Goal: Information Seeking & Learning: Learn about a topic

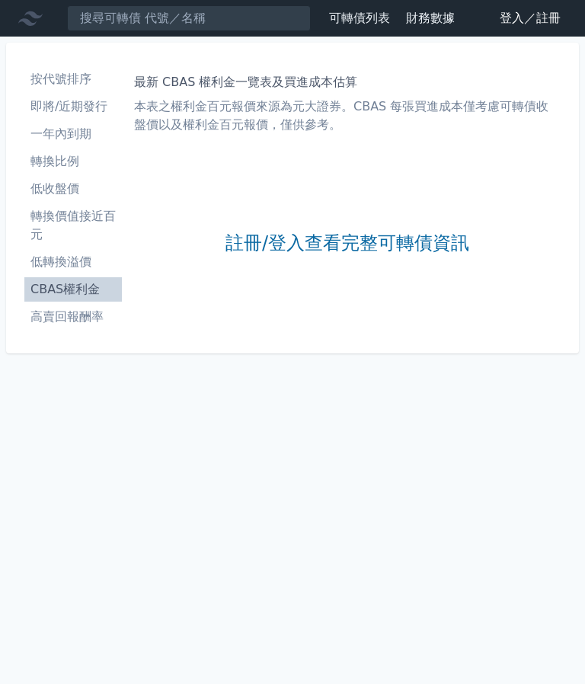
click at [347, 232] on link "註冊/登入查看完整可轉債資訊" at bounding box center [348, 244] width 244 height 24
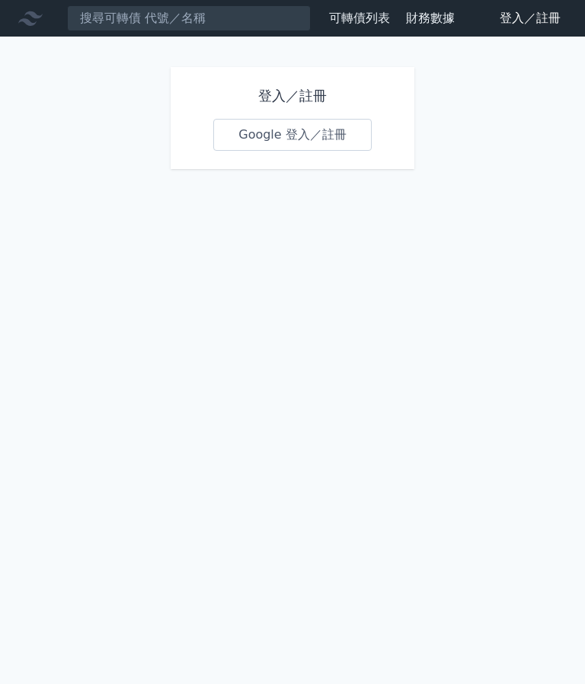
click at [291, 119] on link "Google 登入／註冊" at bounding box center [292, 135] width 159 height 32
click at [312, 79] on div "登入／註冊 Google 登入／註冊" at bounding box center [293, 118] width 244 height 102
click at [319, 143] on link "Google 登入／註冊" at bounding box center [292, 135] width 159 height 32
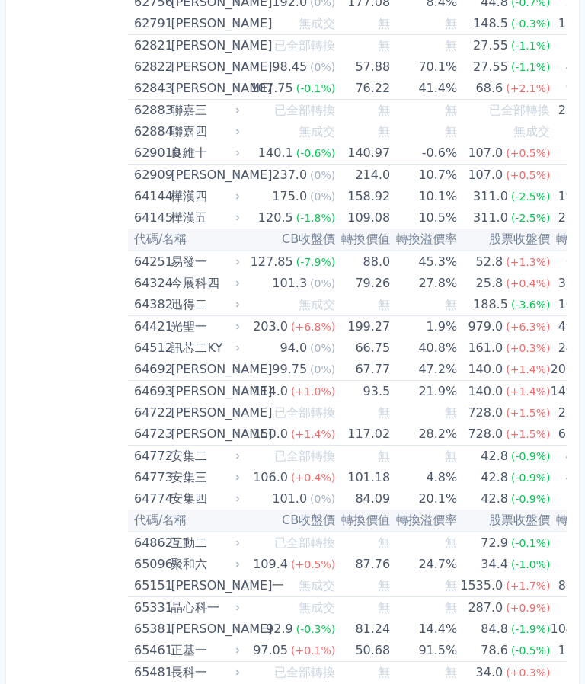
scroll to position [6638, 0]
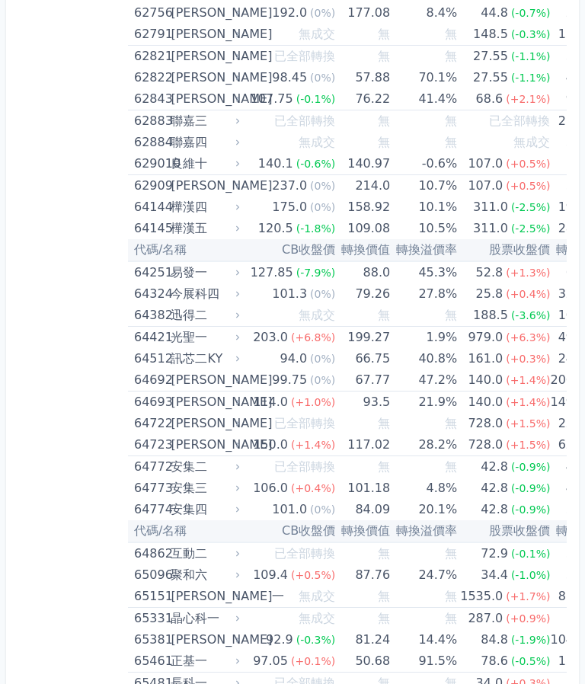
click at [511, 229] on span "(-2.5%)" at bounding box center [531, 229] width 40 height 12
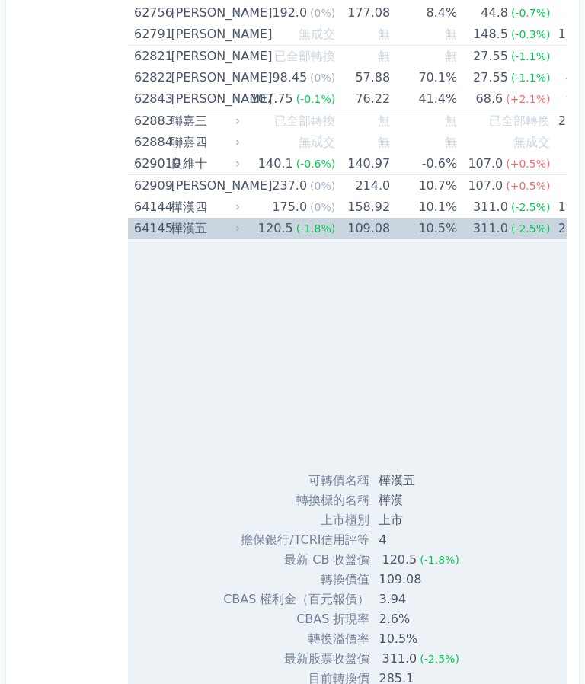
scroll to position [6639, 0]
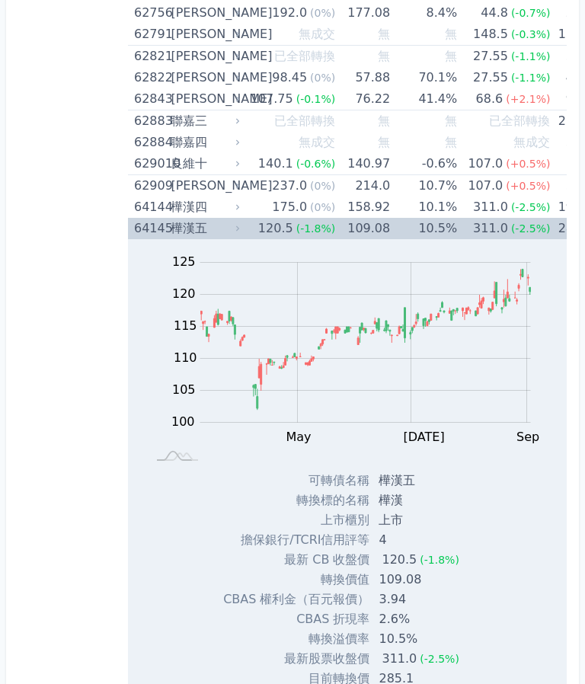
click at [511, 204] on span "(-2.5%)" at bounding box center [531, 207] width 40 height 12
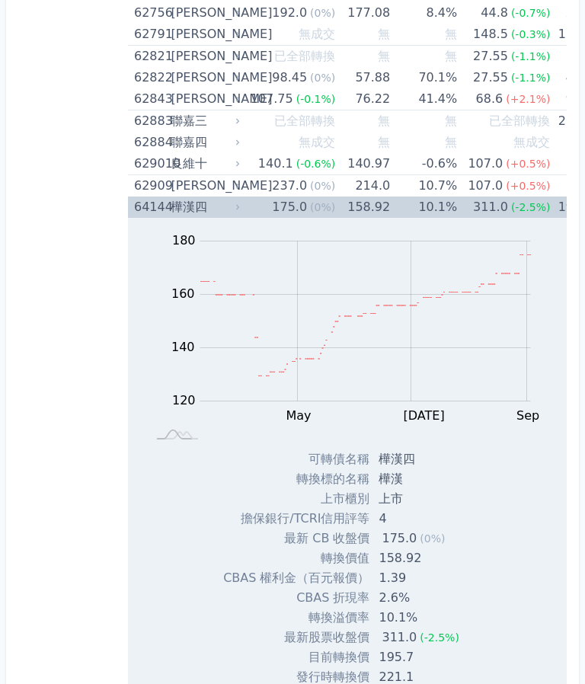
click at [416, 205] on td "10.1%" at bounding box center [423, 207] width 67 height 21
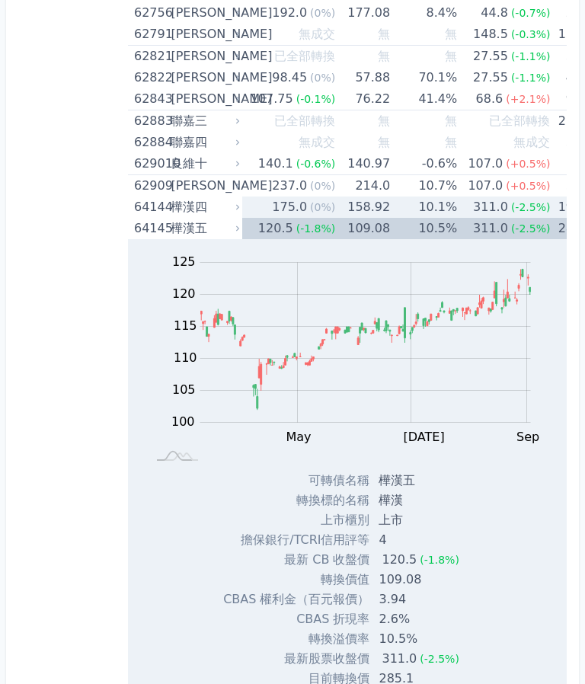
click at [513, 227] on span "(-2.5%)" at bounding box center [531, 229] width 40 height 12
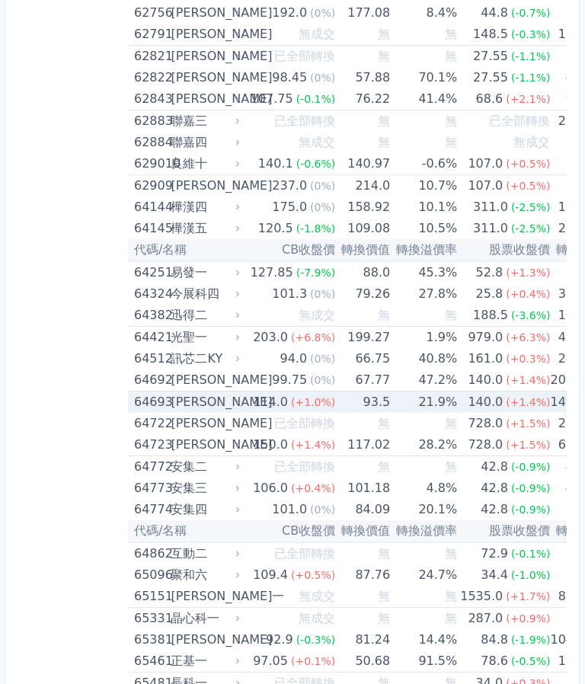
click at [443, 398] on td "21.9%" at bounding box center [423, 403] width 67 height 22
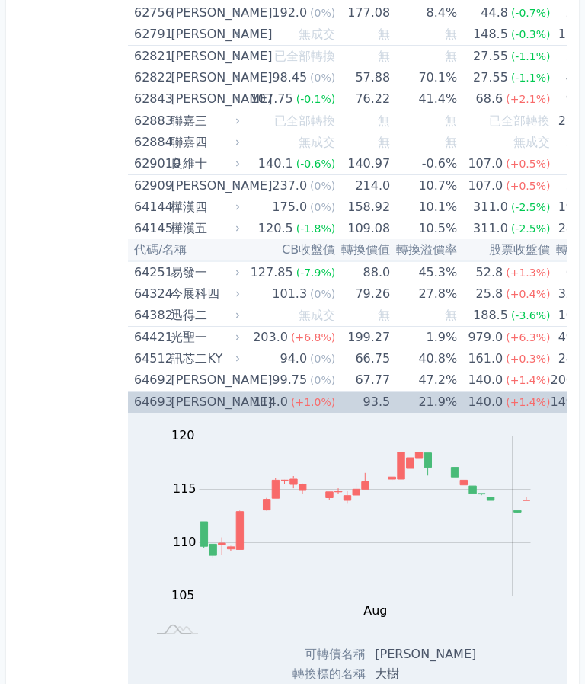
click at [477, 404] on div "140.0" at bounding box center [485, 402] width 41 height 21
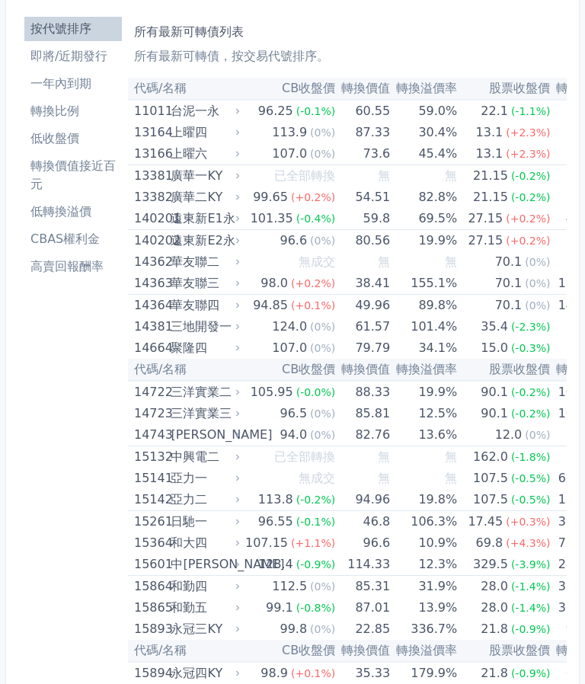
scroll to position [0, 0]
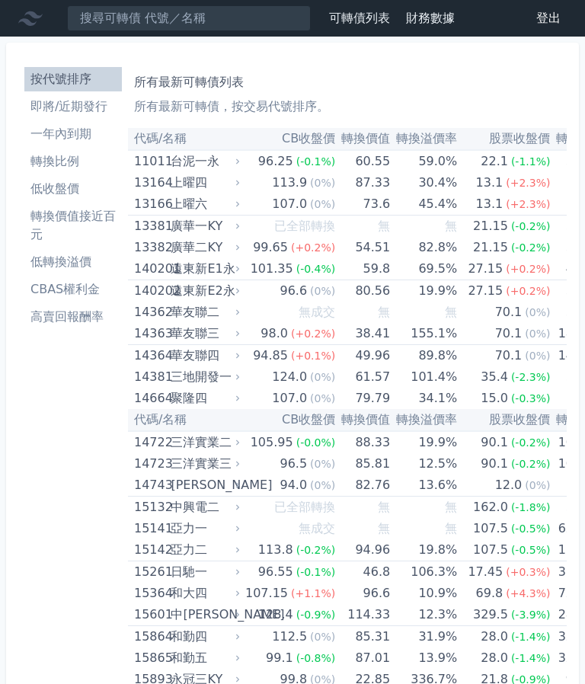
click at [104, 216] on li "轉換價值接近百元" at bounding box center [73, 225] width 98 height 37
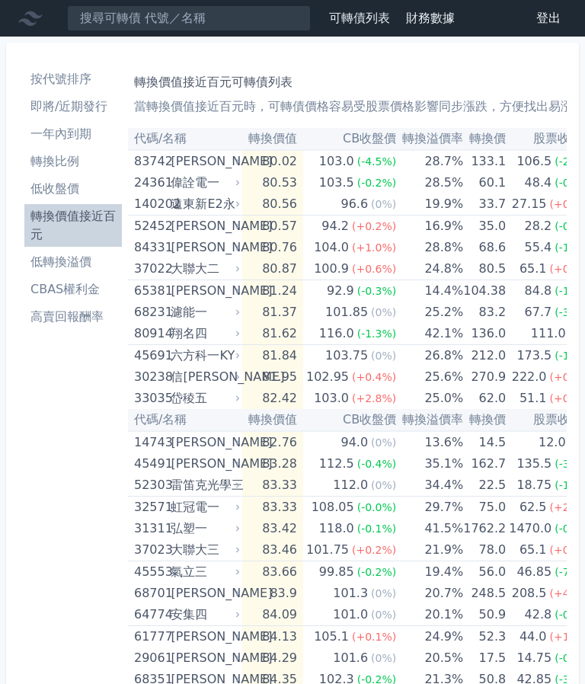
click at [77, 220] on li "轉換價值接近百元" at bounding box center [73, 225] width 98 height 37
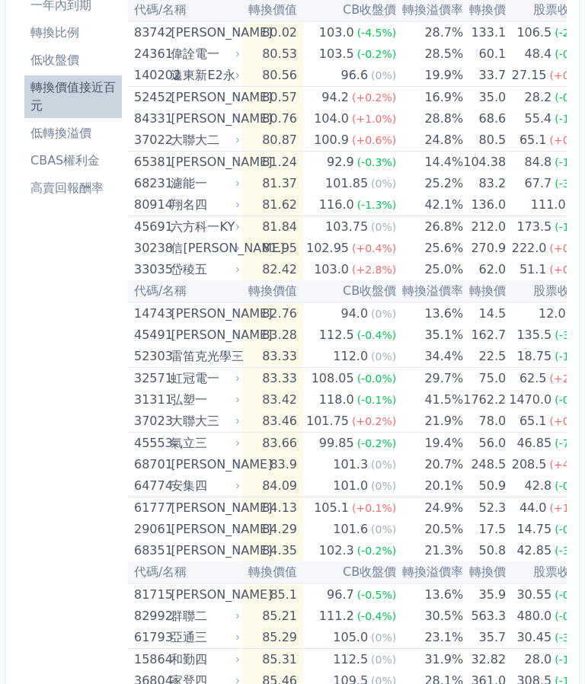
scroll to position [129, 0]
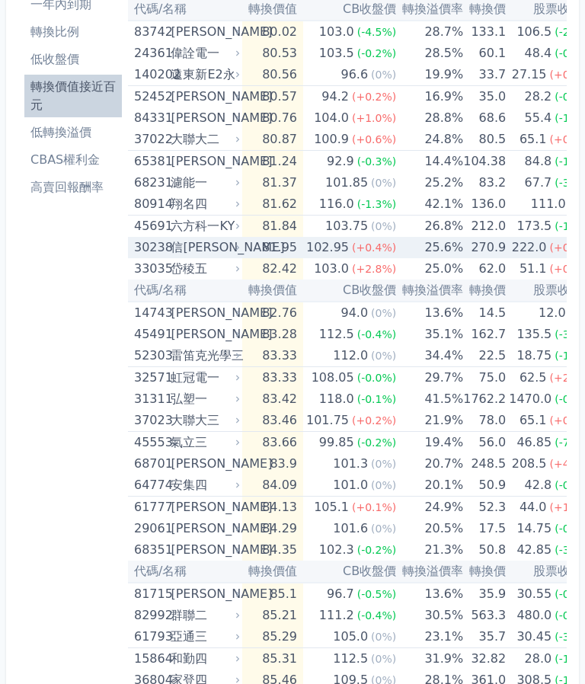
click at [550, 252] on span "(+0.2%)" at bounding box center [572, 248] width 44 height 12
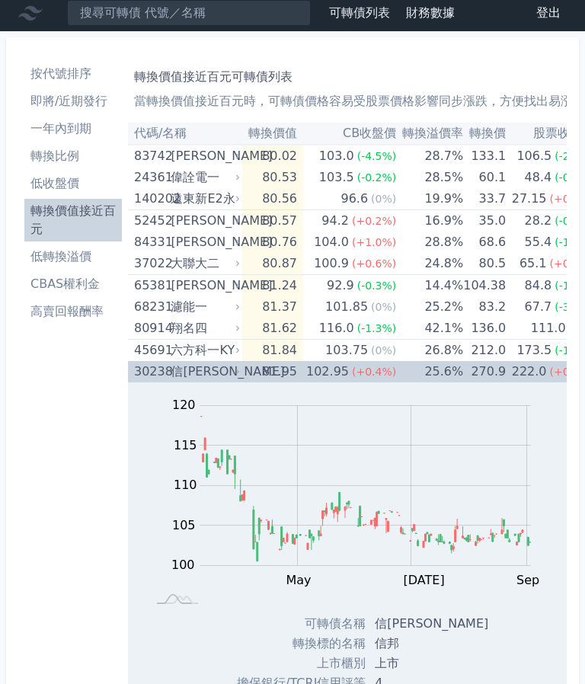
scroll to position [0, 0]
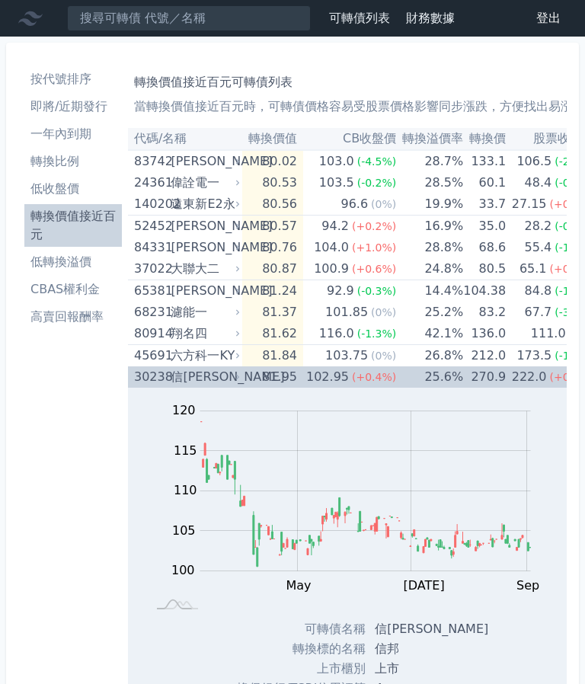
click at [509, 376] on div "222.0" at bounding box center [529, 377] width 41 height 21
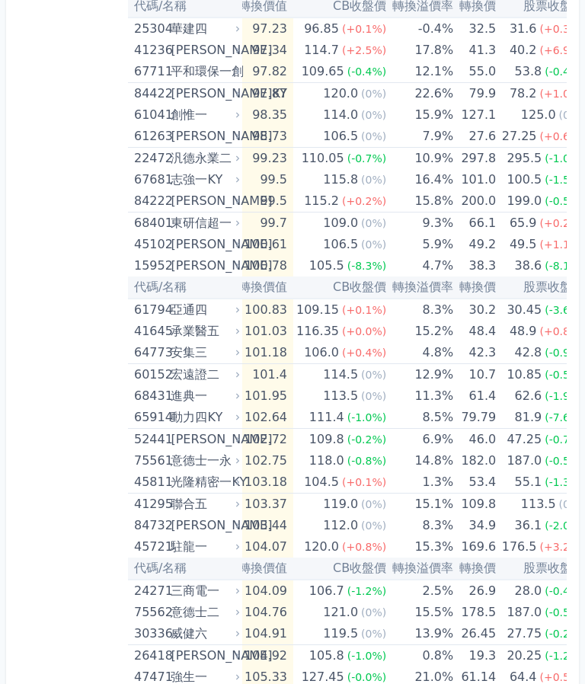
scroll to position [2102, 0]
click at [545, 477] on span "(-1.3%)" at bounding box center [565, 482] width 40 height 12
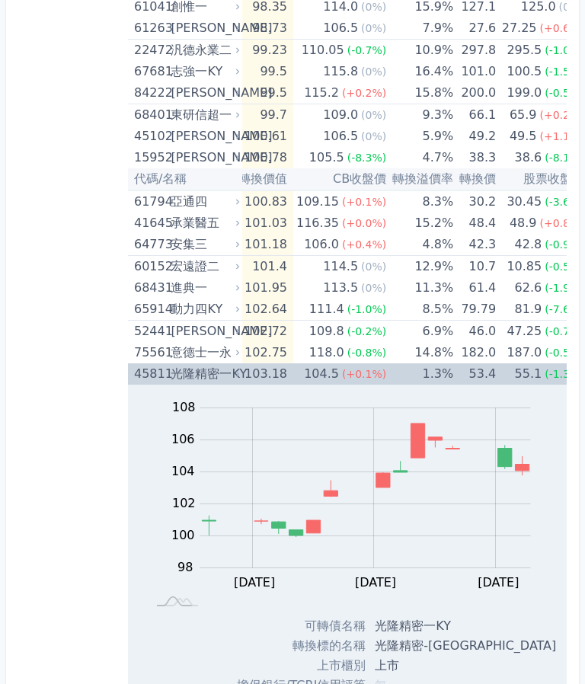
scroll to position [2182, 0]
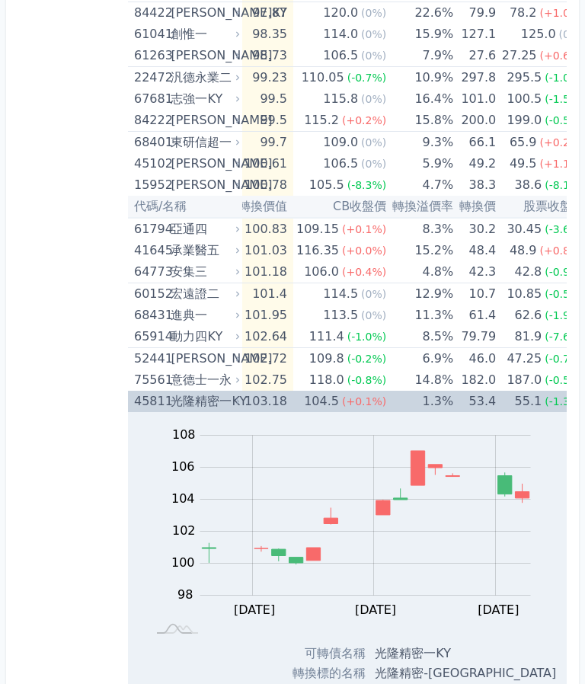
click at [545, 398] on span "(-1.3%)" at bounding box center [565, 402] width 40 height 12
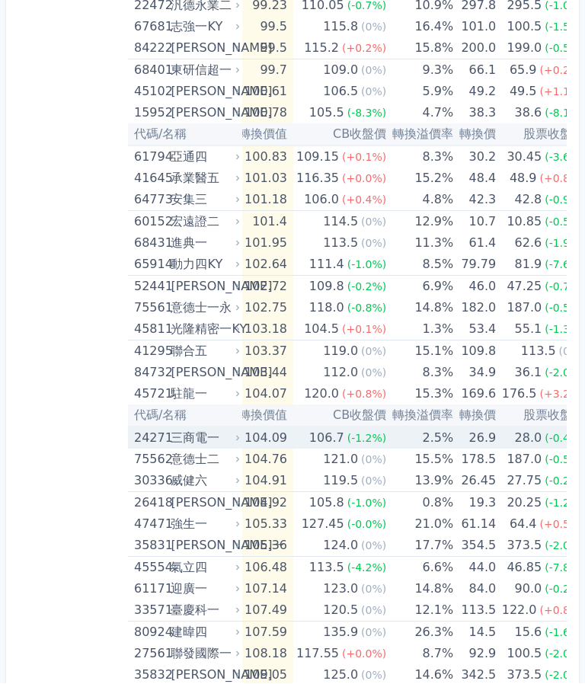
click at [545, 441] on span "(-0.4%)" at bounding box center [565, 439] width 40 height 12
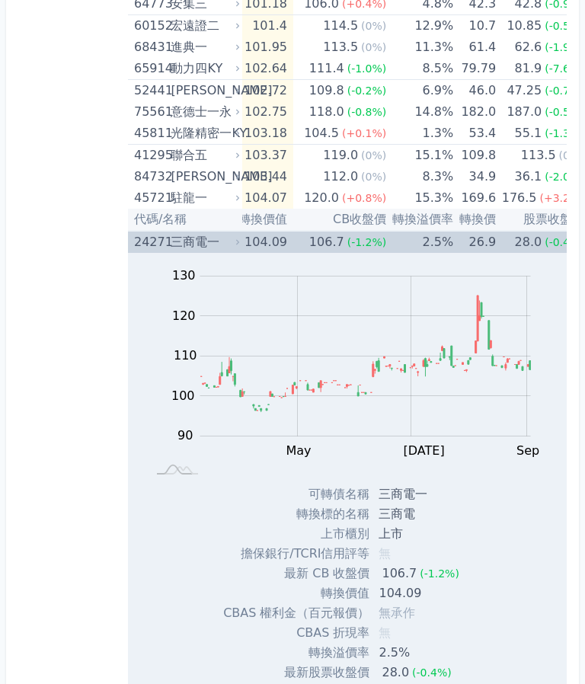
scroll to position [2437, 0]
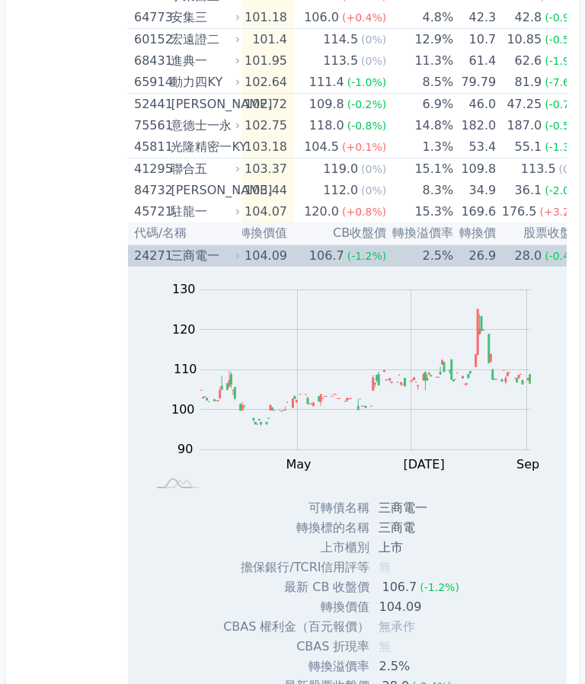
click at [545, 250] on span "(-0.4%)" at bounding box center [565, 256] width 40 height 12
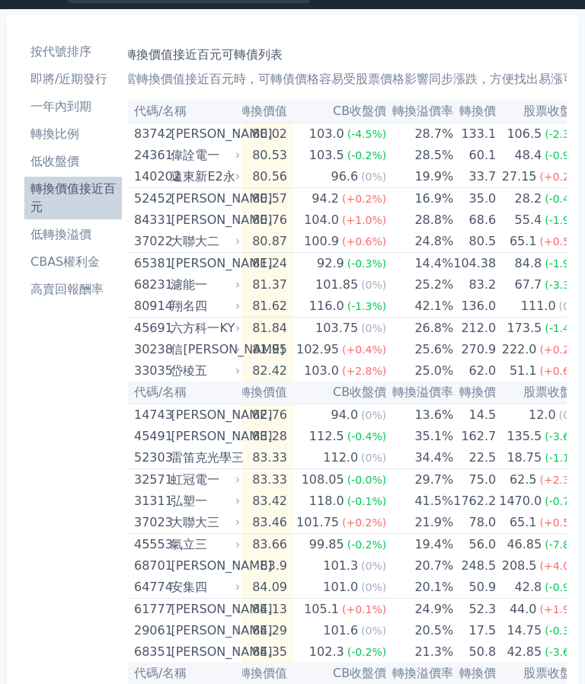
scroll to position [0, 0]
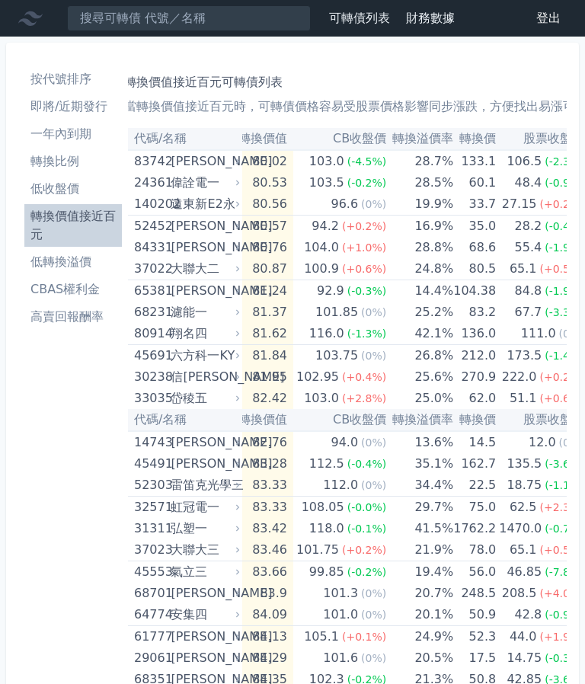
click at [96, 290] on li "CBAS權利金" at bounding box center [73, 289] width 98 height 18
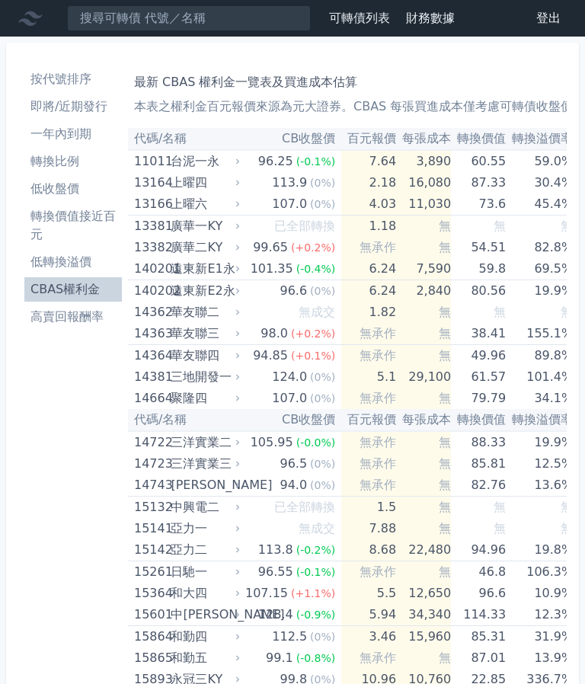
click at [555, 103] on p "本表之權利金百元報價來源為元大證券。CBAS 每張買進成本僅考慮可轉債收盤價以及權利金百元報價，僅供參考。" at bounding box center [347, 107] width 427 height 18
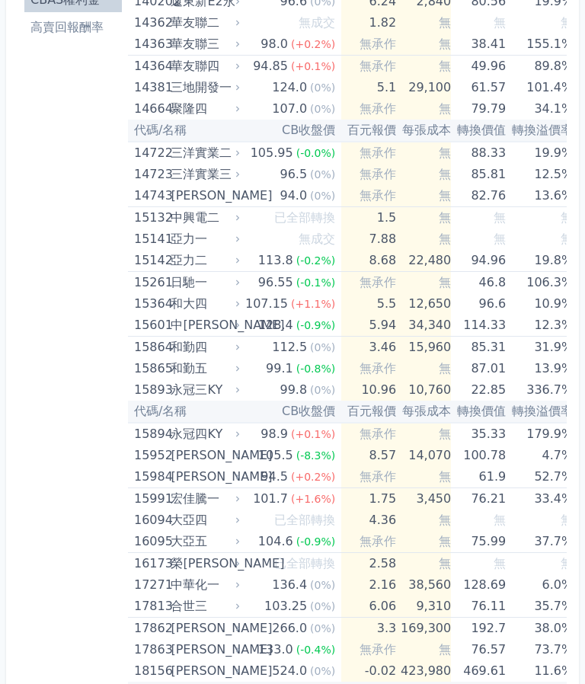
scroll to position [281, 0]
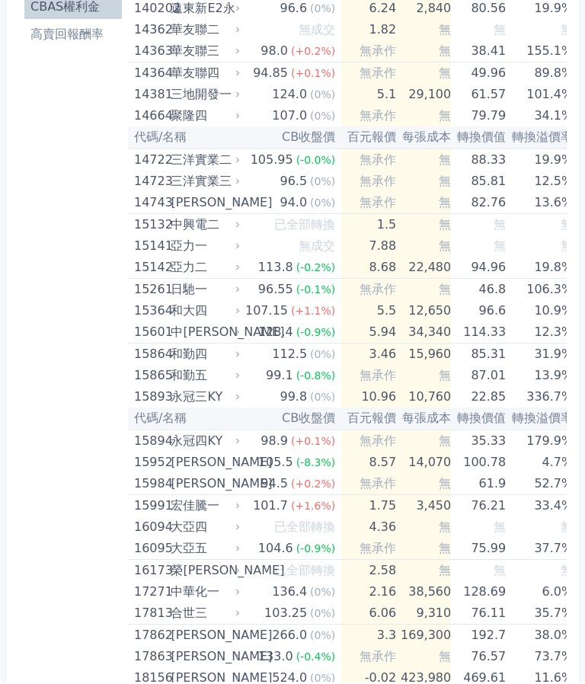
click at [528, 305] on td "10.9%" at bounding box center [539, 312] width 67 height 21
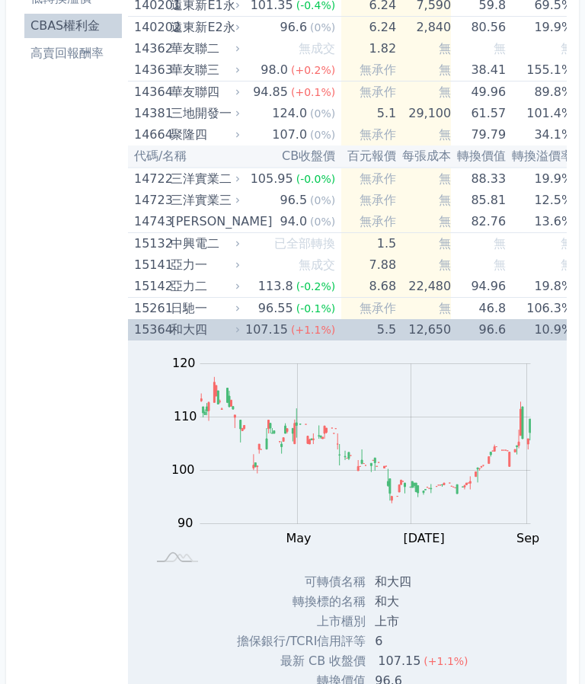
scroll to position [257, 0]
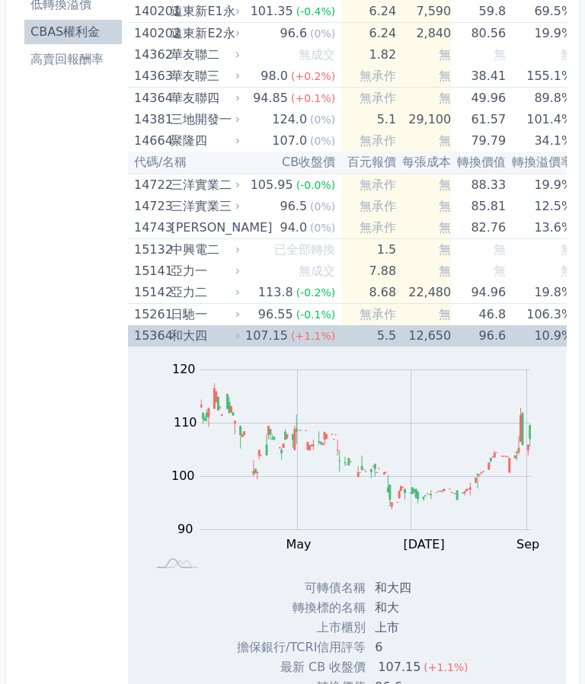
click at [509, 346] on td "10.9%" at bounding box center [539, 336] width 67 height 21
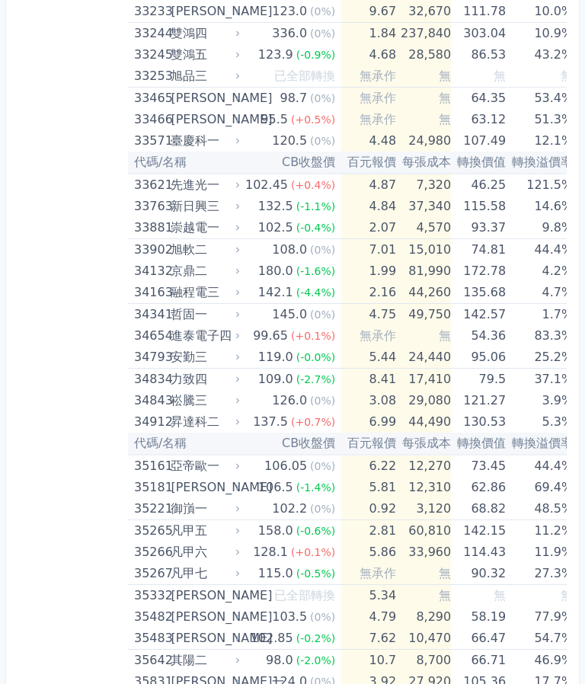
scroll to position [3104, 0]
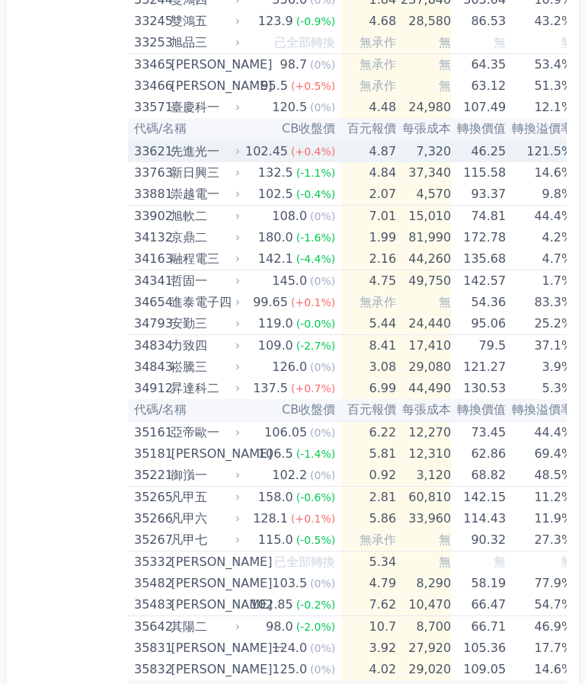
click at [509, 146] on td "121.5%" at bounding box center [539, 151] width 67 height 22
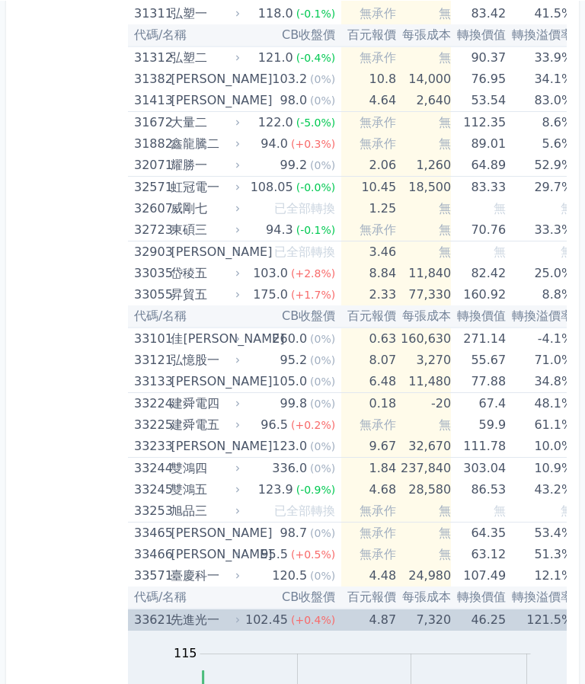
click at [482, 614] on td "46.25" at bounding box center [478, 619] width 55 height 22
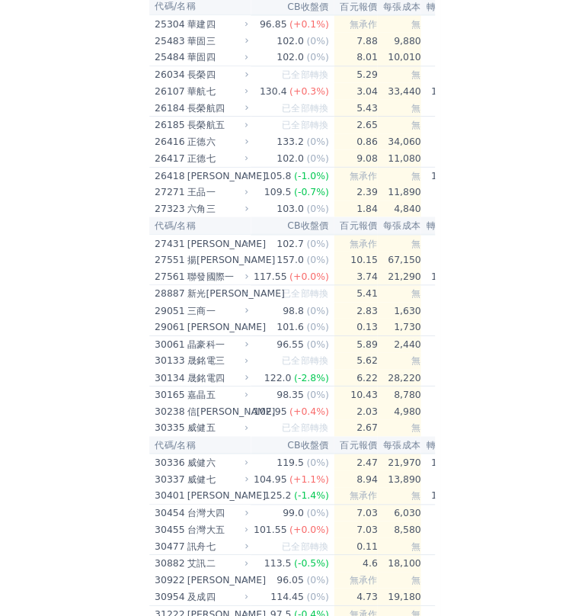
scroll to position [1923, 0]
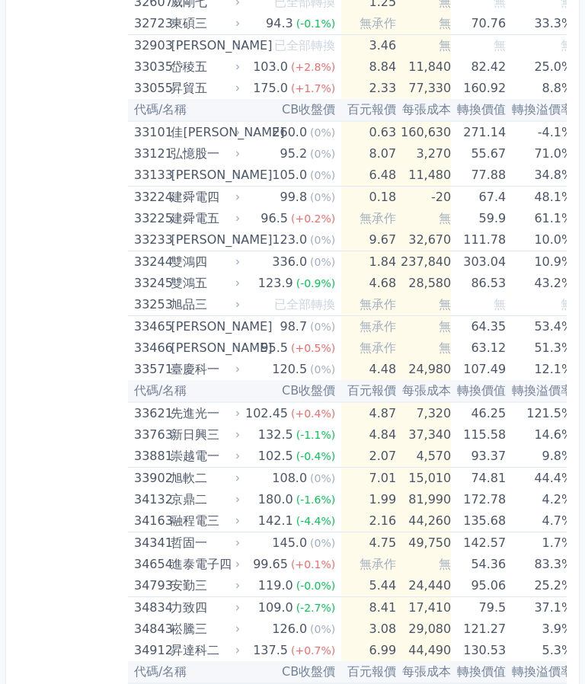
scroll to position [2867, 0]
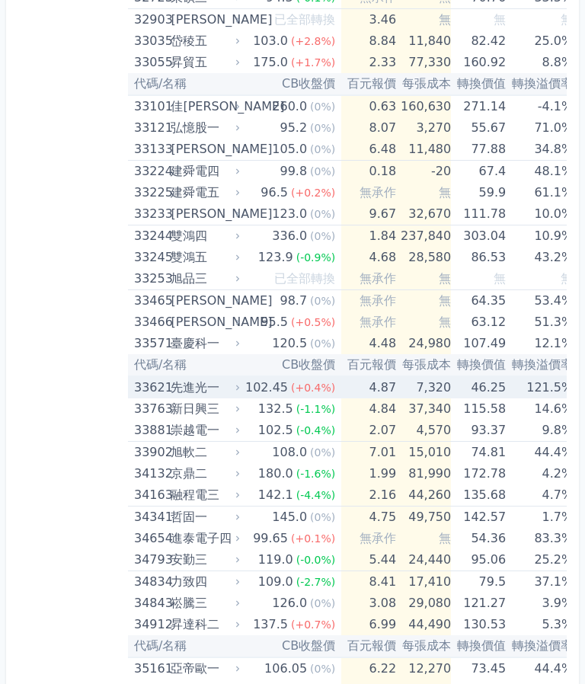
click at [473, 393] on td "46.25" at bounding box center [478, 388] width 55 height 22
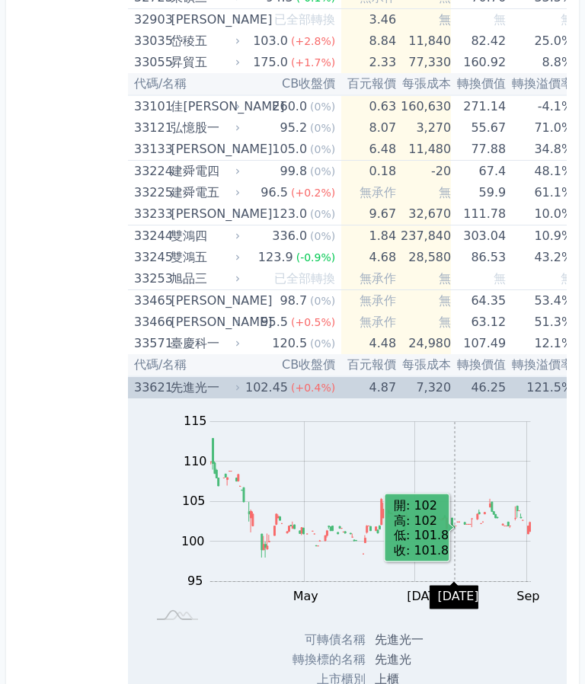
scroll to position [0, 0]
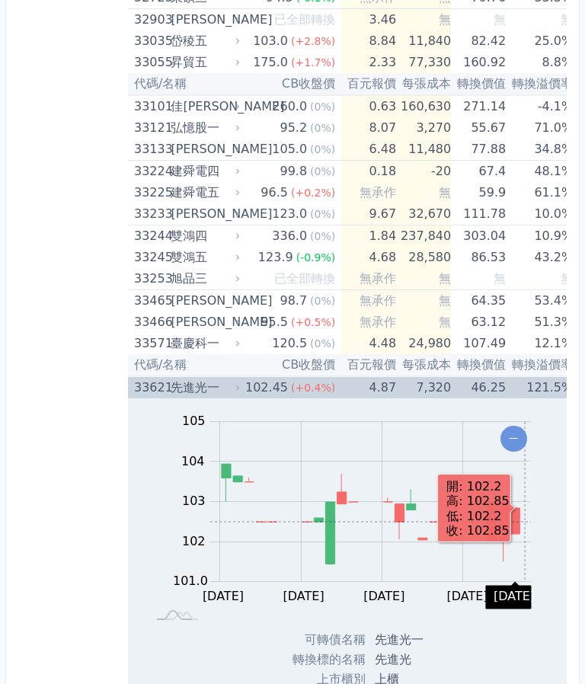
click at [531, 604] on rect at bounding box center [347, 517] width 390 height 213
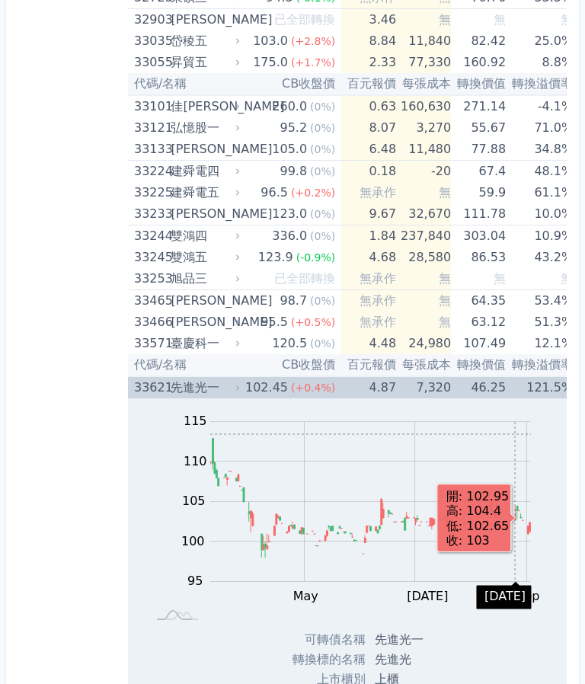
click at [560, 444] on div "Zoom Out 100.0 103.0 102.8 120 115 110 105 100 95 101.4 103.2 L Jul 07 Nov Sep …" at bounding box center [347, 515] width 439 height 232
click at [538, 442] on rect at bounding box center [347, 517] width 390 height 213
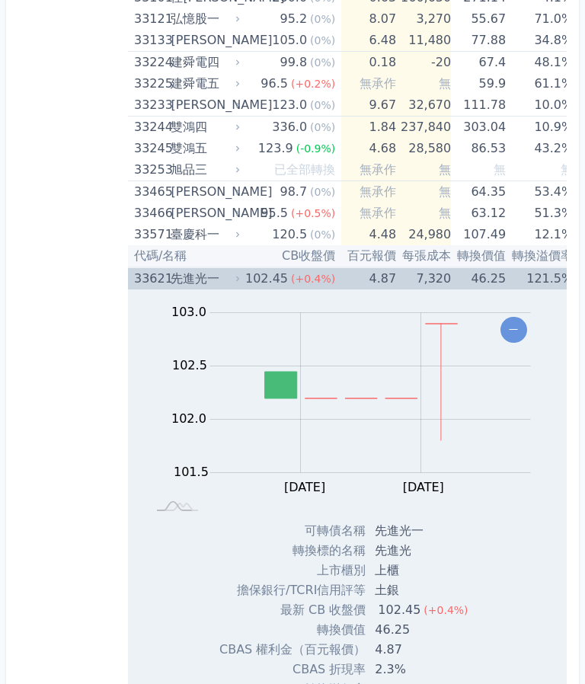
scroll to position [2879, 0]
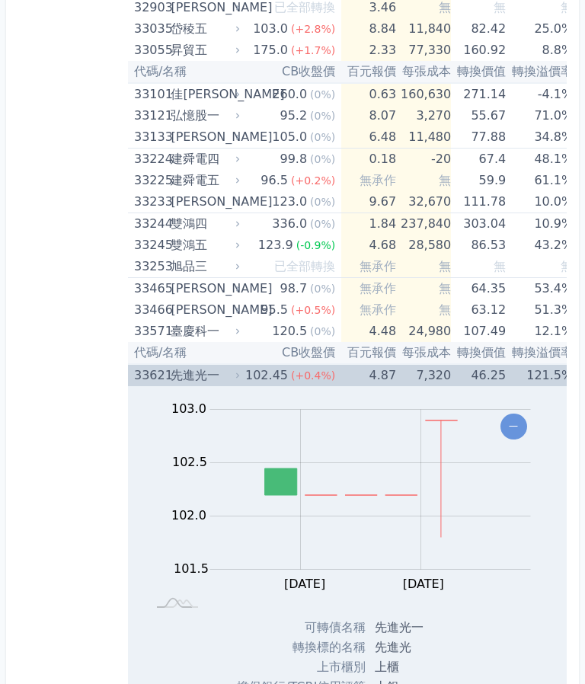
click at [466, 367] on td "46.25" at bounding box center [478, 376] width 55 height 22
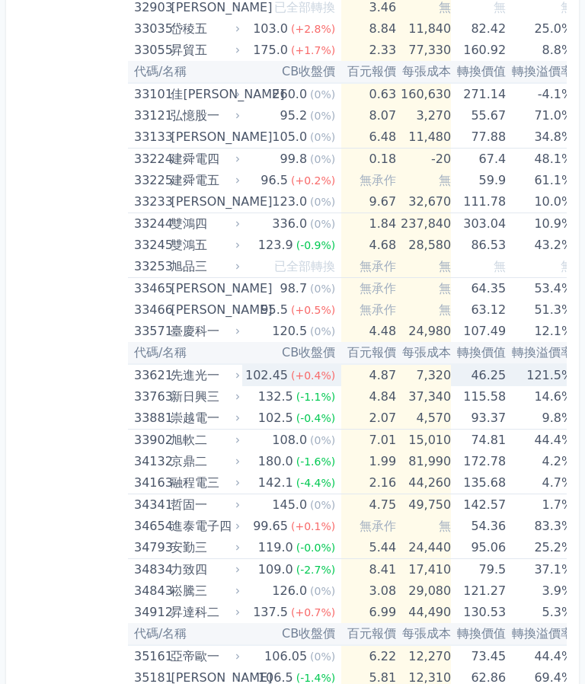
scroll to position [2879, 0]
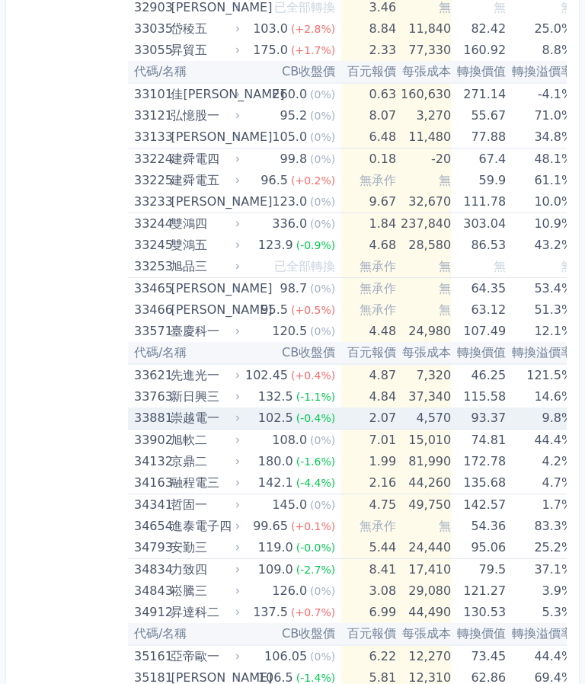
click at [489, 413] on td "93.37" at bounding box center [478, 419] width 55 height 22
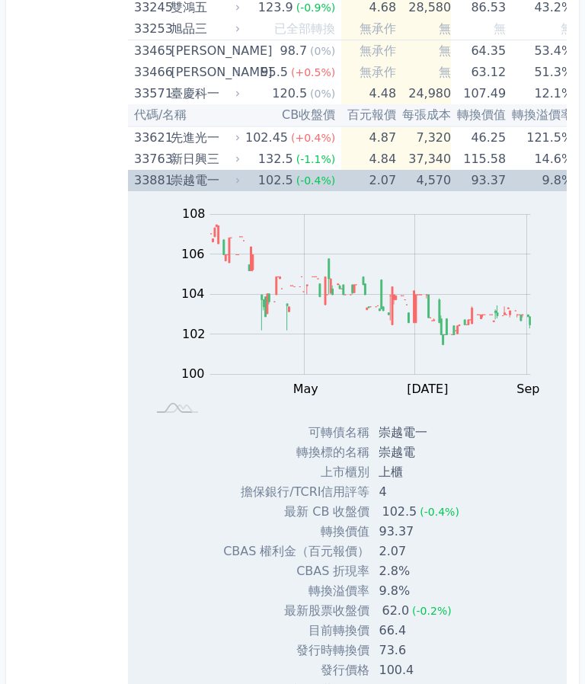
scroll to position [3116, 0]
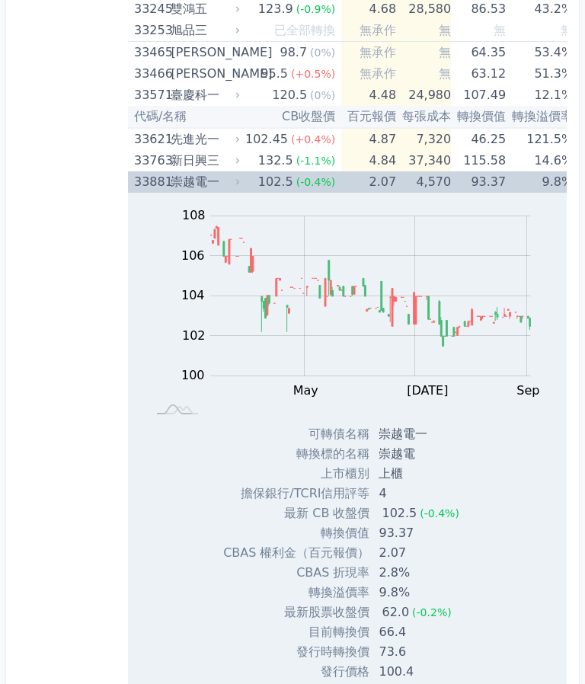
click at [506, 178] on td "9.8%" at bounding box center [539, 181] width 67 height 21
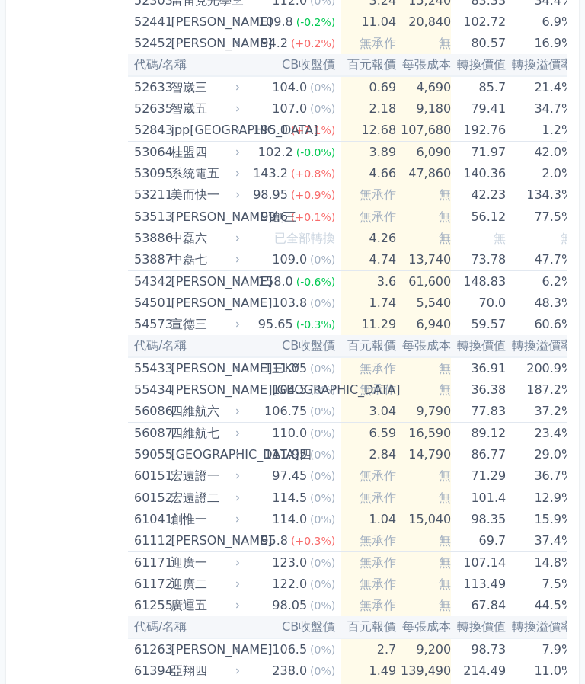
scroll to position [5418, 0]
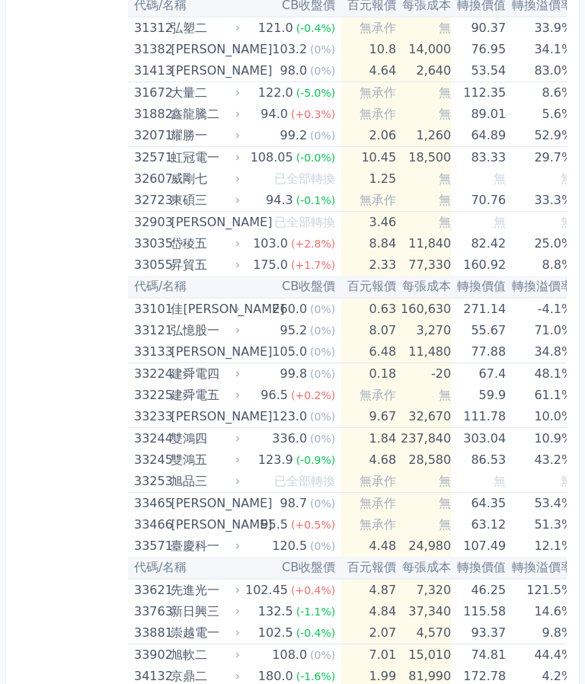
scroll to position [2665, 0]
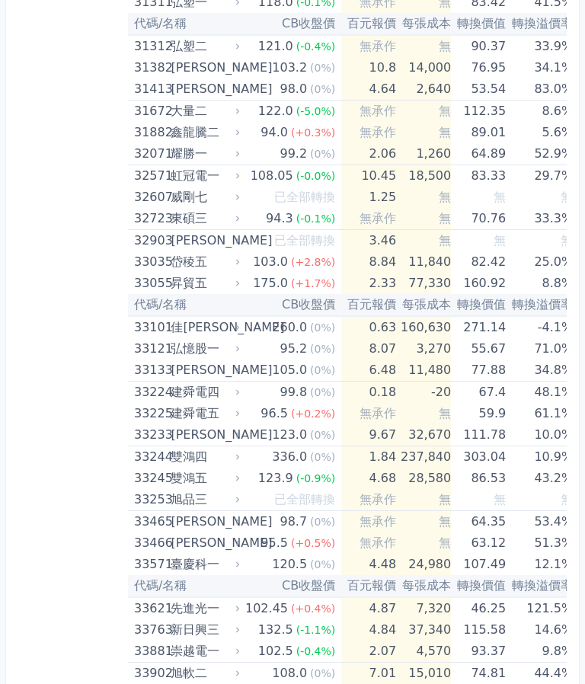
scroll to position [2652, 0]
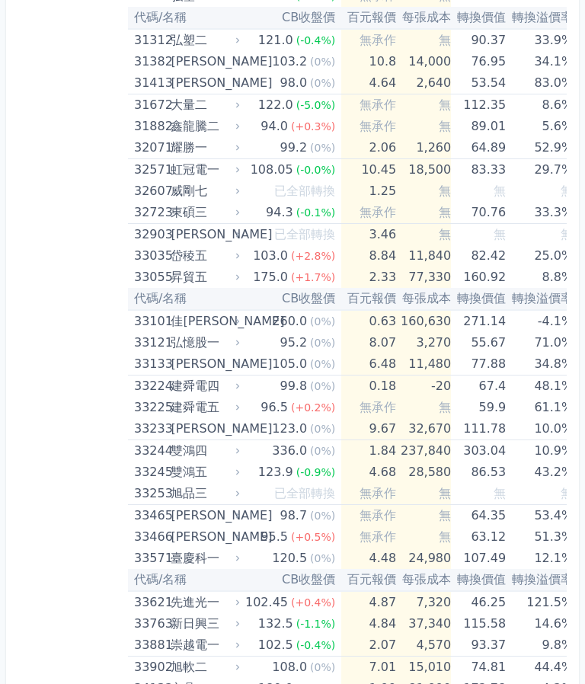
click at [509, 467] on td "43.2%" at bounding box center [539, 473] width 67 height 21
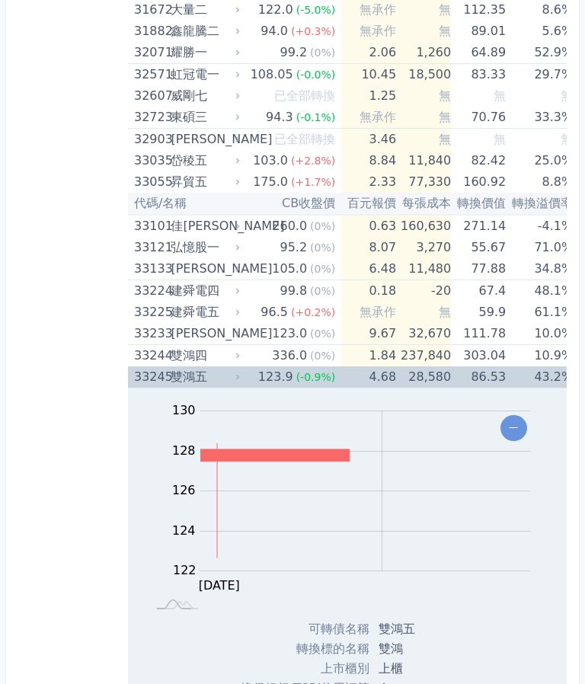
scroll to position [2742, 0]
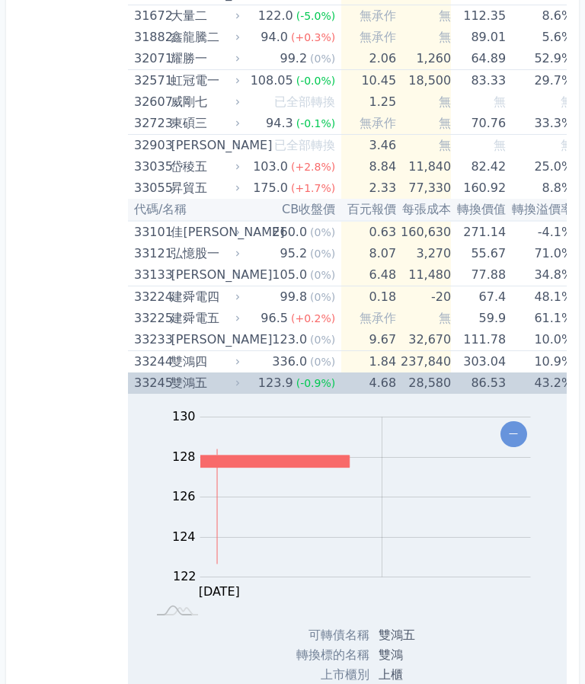
click at [506, 388] on td "43.2%" at bounding box center [539, 383] width 67 height 21
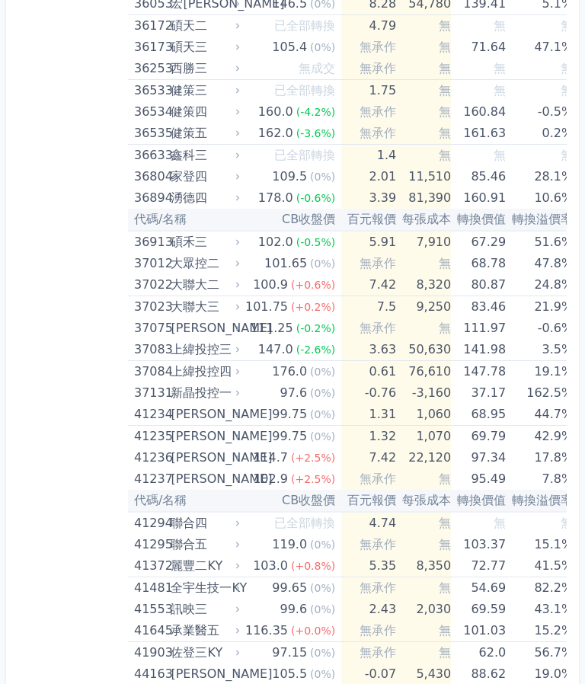
scroll to position [3866, 0]
